Goal: Information Seeking & Learning: Learn about a topic

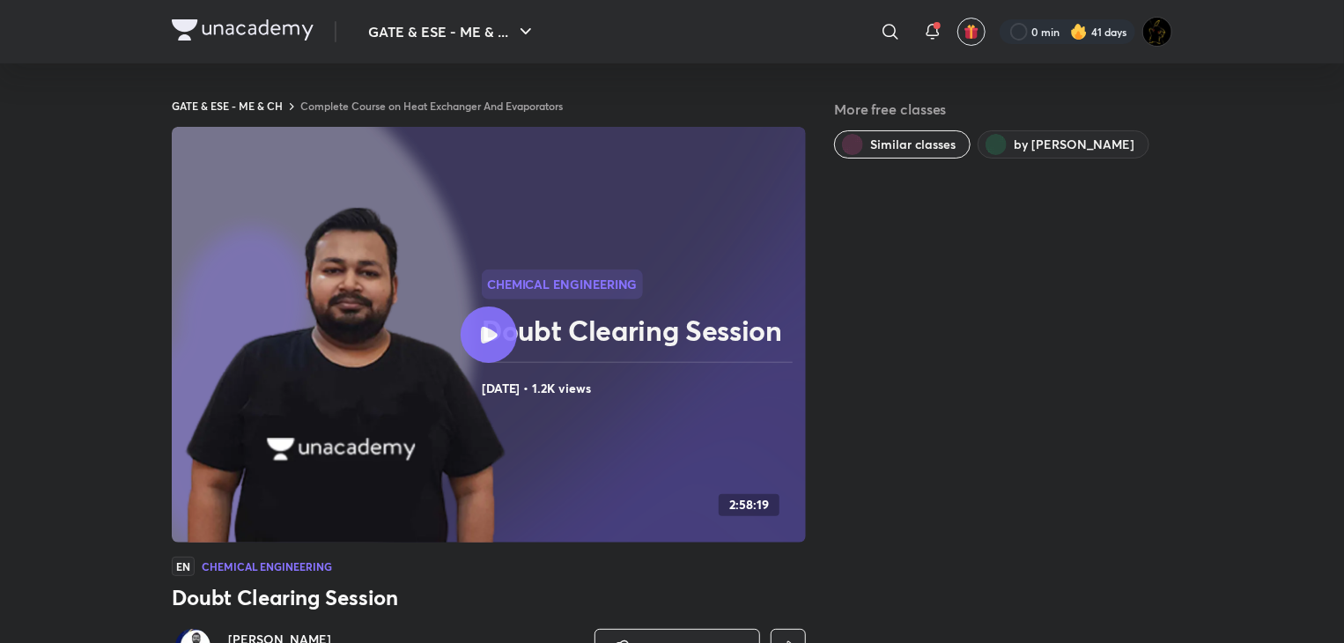
click at [420, 109] on link "Complete Course on Heat Exchanger And Evaporators" at bounding box center [431, 106] width 262 height 14
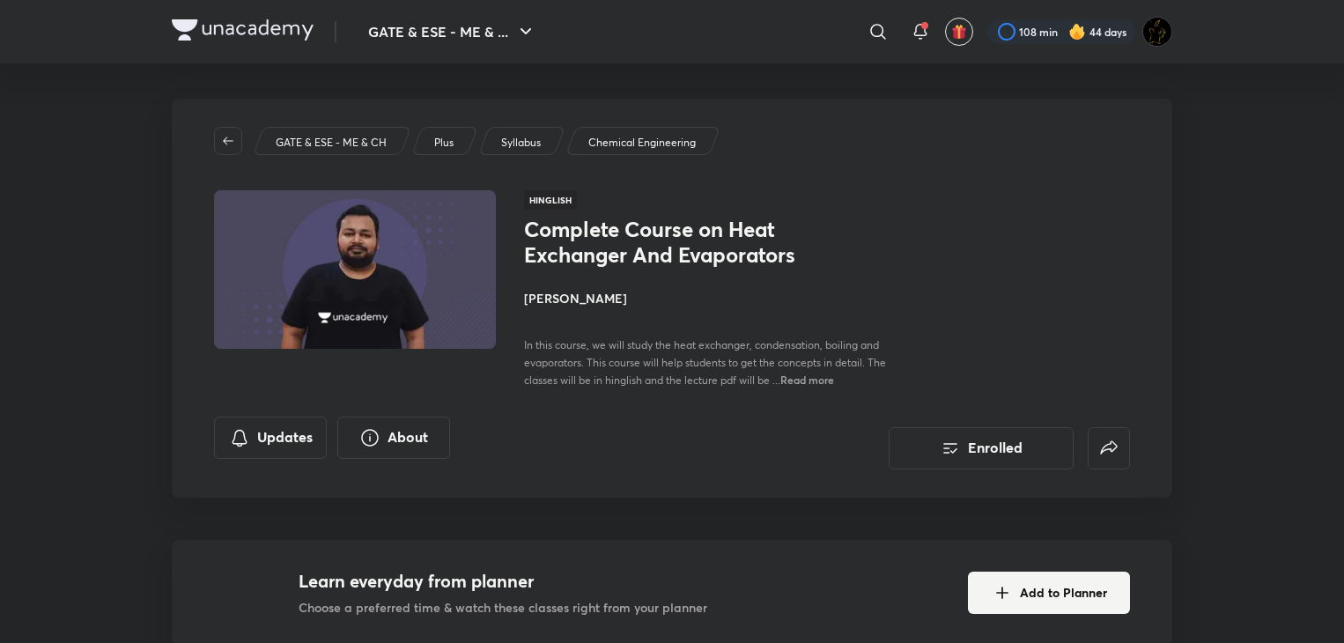
scroll to position [88, 0]
